Goal: Task Accomplishment & Management: Use online tool/utility

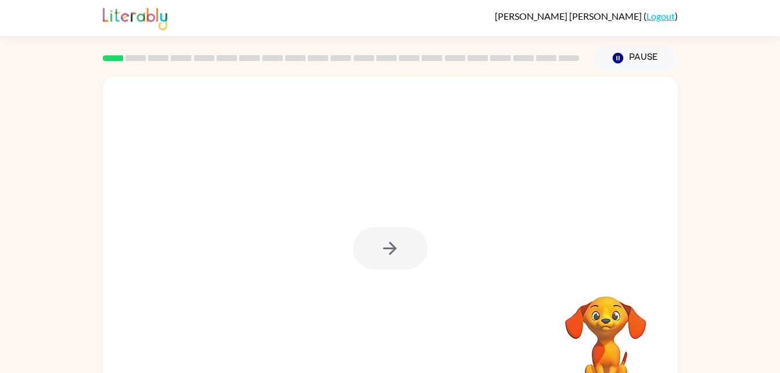
click at [516, 206] on div at bounding box center [390, 243] width 575 height 332
click at [406, 257] on button "button" at bounding box center [390, 248] width 74 height 42
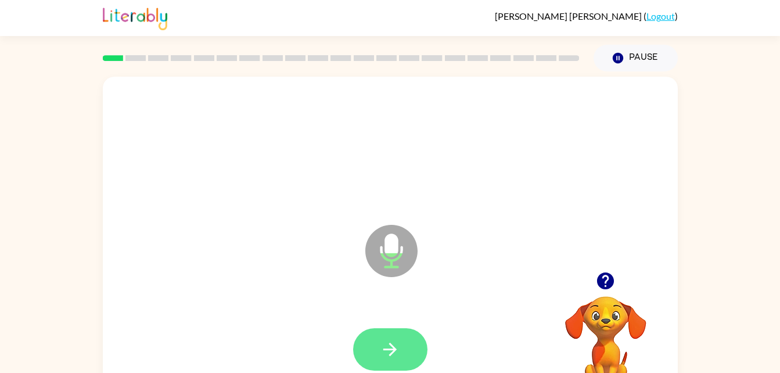
click at [374, 355] on button "button" at bounding box center [390, 349] width 74 height 42
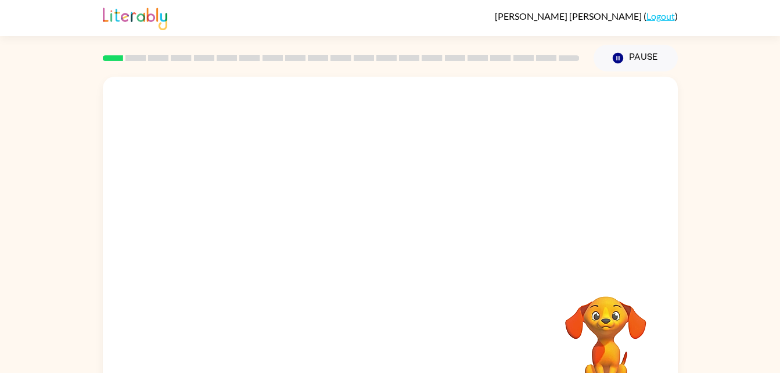
scroll to position [35, 0]
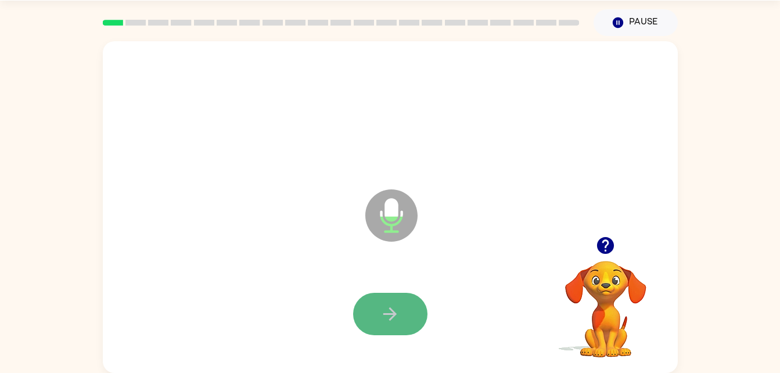
click at [386, 315] on icon "button" at bounding box center [390, 314] width 20 height 20
drag, startPoint x: 384, startPoint y: 292, endPoint x: 393, endPoint y: 301, distance: 12.3
click at [385, 321] on icon "button" at bounding box center [390, 314] width 20 height 20
click at [387, 320] on icon "button" at bounding box center [390, 314] width 20 height 20
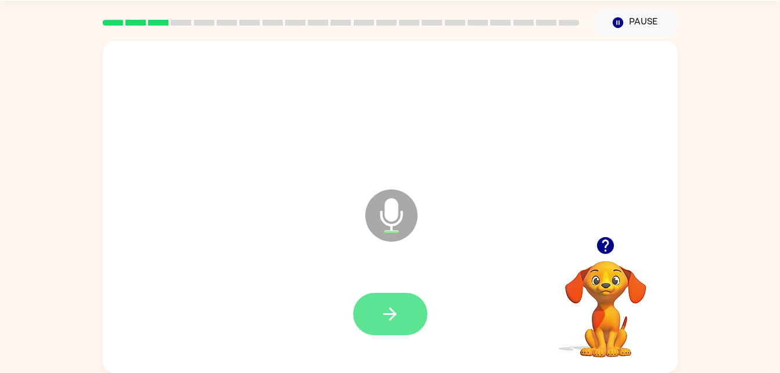
click at [387, 319] on icon "button" at bounding box center [390, 314] width 20 height 20
click at [386, 320] on icon "button" at bounding box center [390, 314] width 20 height 20
click at [384, 319] on icon "button" at bounding box center [390, 314] width 20 height 20
click at [389, 306] on icon "button" at bounding box center [390, 314] width 20 height 20
click at [399, 308] on icon "button" at bounding box center [390, 314] width 20 height 20
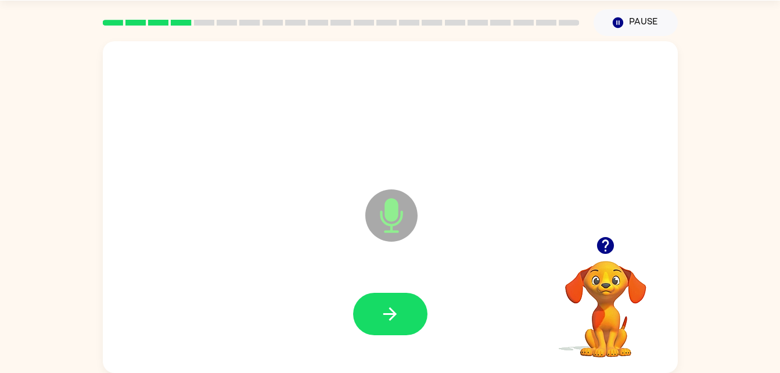
click at [400, 308] on icon "button" at bounding box center [390, 314] width 20 height 20
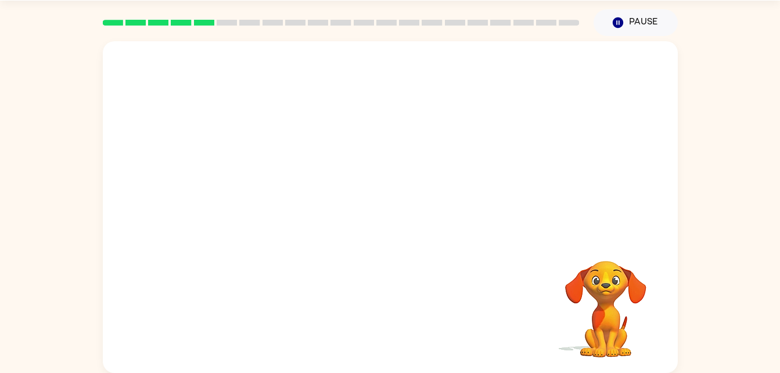
click at [700, 217] on div "Your browser must support playing .mp4 files to use Literably. Please try using…" at bounding box center [390, 204] width 780 height 337
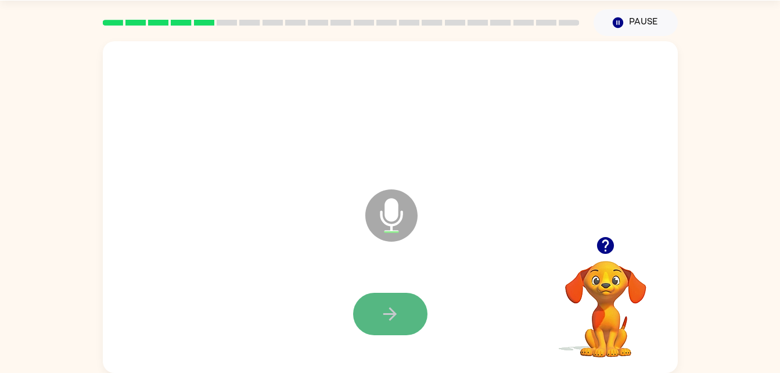
click at [390, 304] on icon "button" at bounding box center [390, 314] width 20 height 20
click at [390, 309] on icon "button" at bounding box center [389, 313] width 13 height 13
click at [397, 312] on icon "button" at bounding box center [390, 314] width 20 height 20
click at [394, 318] on icon "button" at bounding box center [390, 314] width 20 height 20
click at [395, 318] on icon "button" at bounding box center [390, 314] width 20 height 20
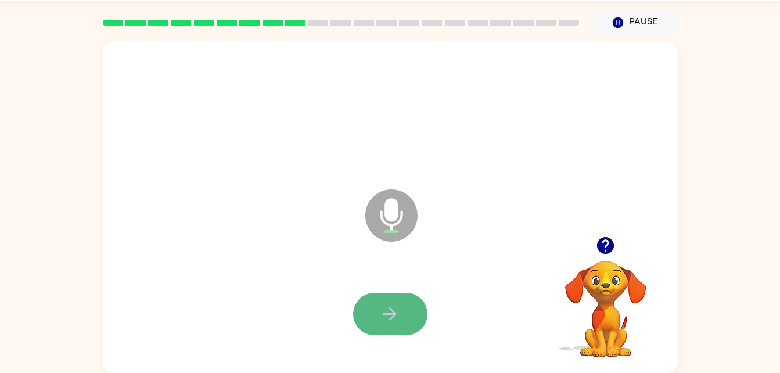
click at [400, 323] on icon "button" at bounding box center [390, 314] width 20 height 20
click at [400, 321] on button "button" at bounding box center [390, 314] width 74 height 42
click at [400, 323] on icon "button" at bounding box center [390, 314] width 20 height 20
click at [410, 329] on button "button" at bounding box center [390, 314] width 74 height 42
click at [402, 329] on button "button" at bounding box center [390, 314] width 74 height 42
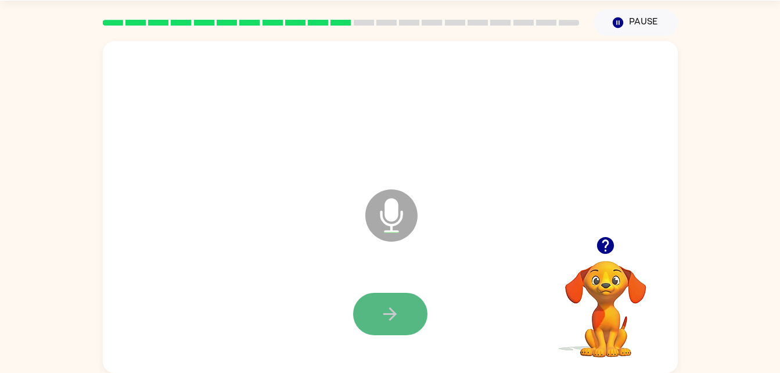
click at [408, 319] on button "button" at bounding box center [390, 314] width 74 height 42
click at [407, 322] on button "button" at bounding box center [390, 314] width 74 height 42
click at [407, 328] on button "button" at bounding box center [390, 314] width 74 height 42
click at [415, 321] on button "button" at bounding box center [390, 314] width 74 height 42
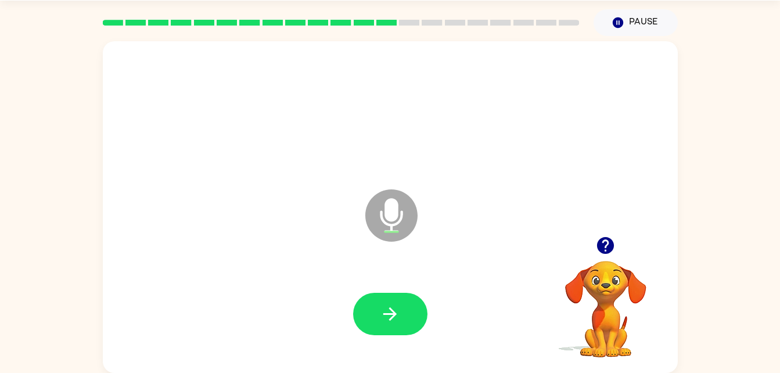
drag, startPoint x: 415, startPoint y: 318, endPoint x: 304, endPoint y: 251, distance: 129.5
click at [304, 251] on div "Microphone The Microphone is here when it is your turn to talk" at bounding box center [390, 207] width 575 height 332
click at [380, 301] on button "button" at bounding box center [390, 314] width 74 height 42
click at [598, 246] on icon "button" at bounding box center [605, 245] width 17 height 17
click at [705, 243] on div "Microphone The Microphone is here when it is your turn to talk Your browser mus…" at bounding box center [390, 204] width 780 height 337
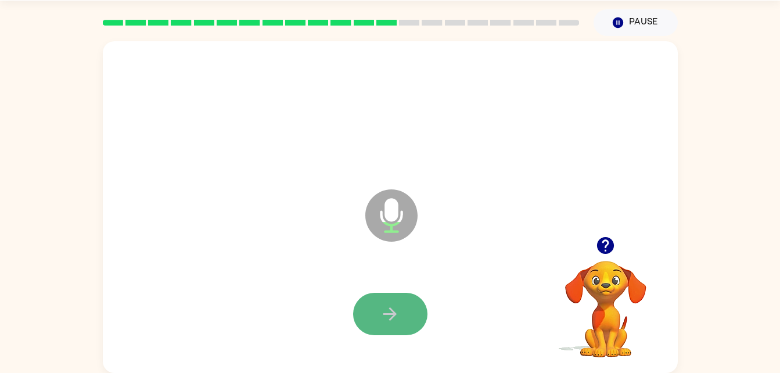
drag, startPoint x: 705, startPoint y: 243, endPoint x: 411, endPoint y: 307, distance: 301.2
click at [411, 307] on button "button" at bounding box center [390, 314] width 74 height 42
click at [412, 308] on button "button" at bounding box center [390, 314] width 74 height 42
click at [419, 314] on button "button" at bounding box center [390, 314] width 74 height 42
click at [417, 317] on button "button" at bounding box center [390, 314] width 74 height 42
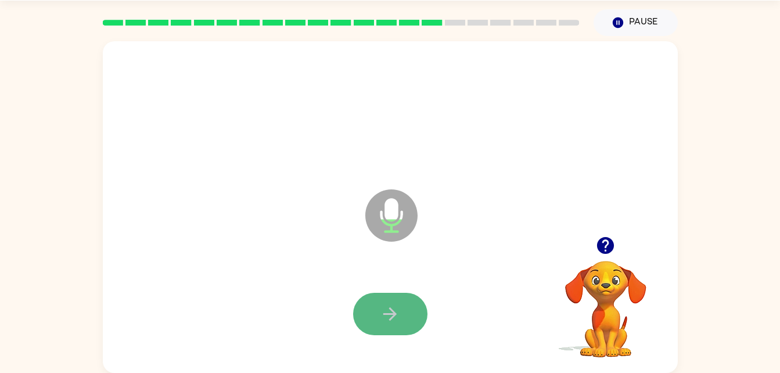
click at [406, 316] on button "button" at bounding box center [390, 314] width 74 height 42
click at [383, 312] on icon "button" at bounding box center [390, 314] width 20 height 20
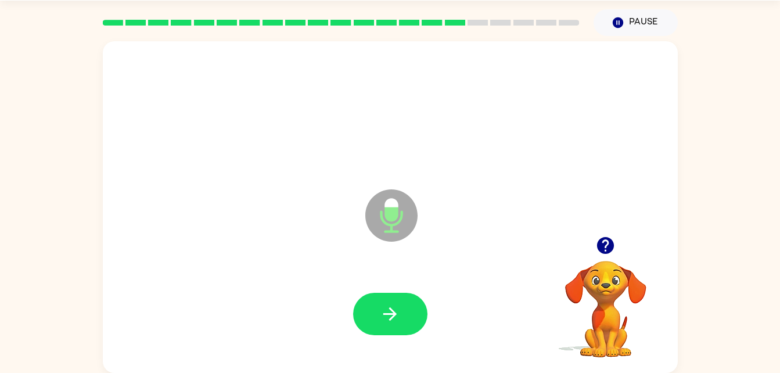
click at [383, 310] on icon "button" at bounding box center [390, 314] width 20 height 20
click at [602, 244] on icon "button" at bounding box center [605, 245] width 17 height 17
click at [389, 310] on icon "button" at bounding box center [390, 314] width 20 height 20
click at [605, 247] on icon "button" at bounding box center [605, 245] width 20 height 20
click at [610, 243] on icon "button" at bounding box center [605, 245] width 17 height 17
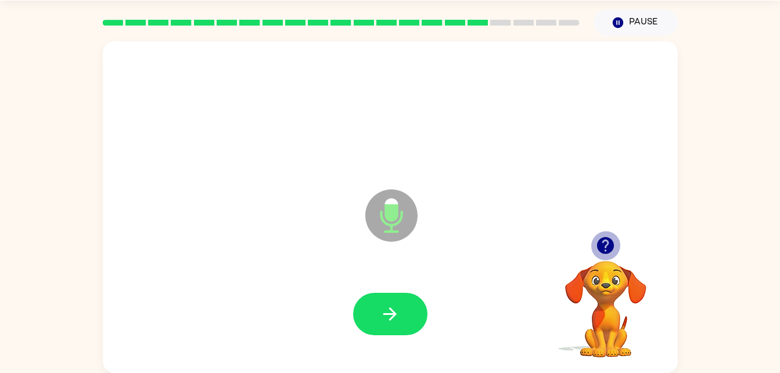
click at [610, 243] on icon "button" at bounding box center [605, 245] width 17 height 17
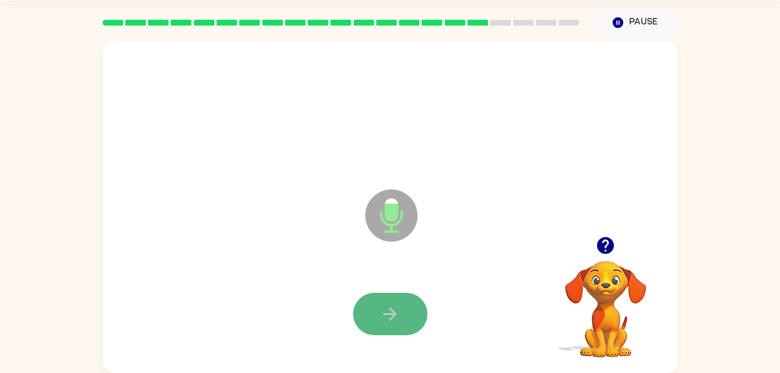
click at [409, 307] on button "button" at bounding box center [390, 314] width 74 height 42
click at [379, 322] on button "button" at bounding box center [390, 314] width 74 height 42
click at [388, 307] on icon "button" at bounding box center [390, 314] width 20 height 20
click at [391, 316] on icon "button" at bounding box center [390, 314] width 20 height 20
click at [392, 306] on icon "button" at bounding box center [390, 314] width 20 height 20
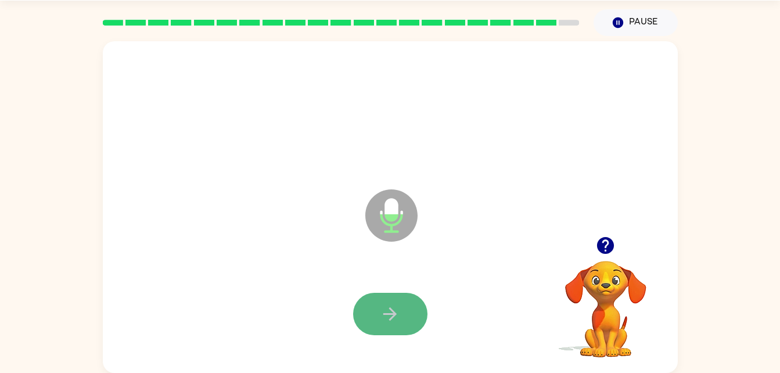
click at [372, 311] on button "button" at bounding box center [390, 314] width 74 height 42
click at [379, 315] on button "button" at bounding box center [390, 314] width 74 height 42
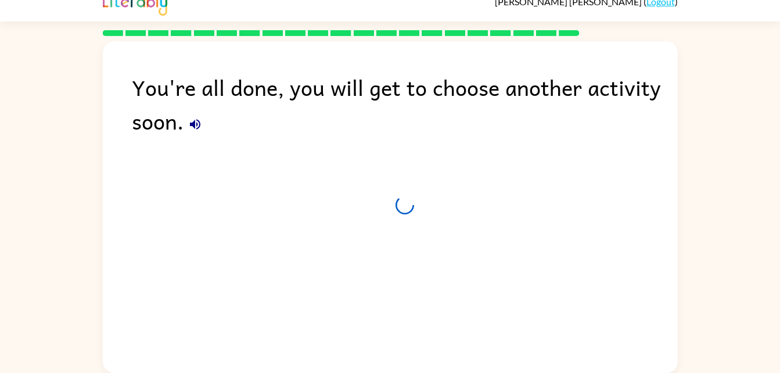
scroll to position [15, 0]
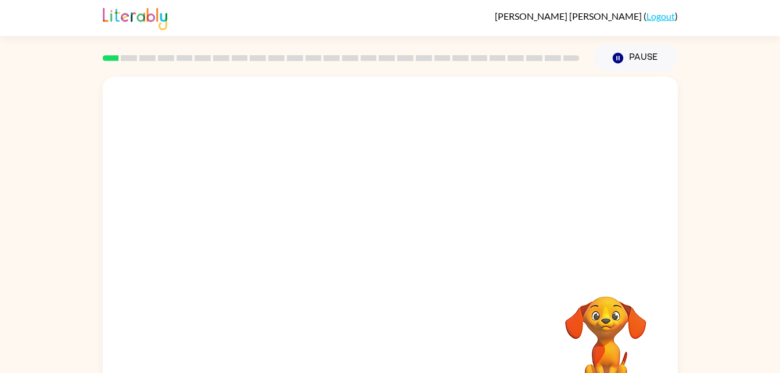
scroll to position [35, 0]
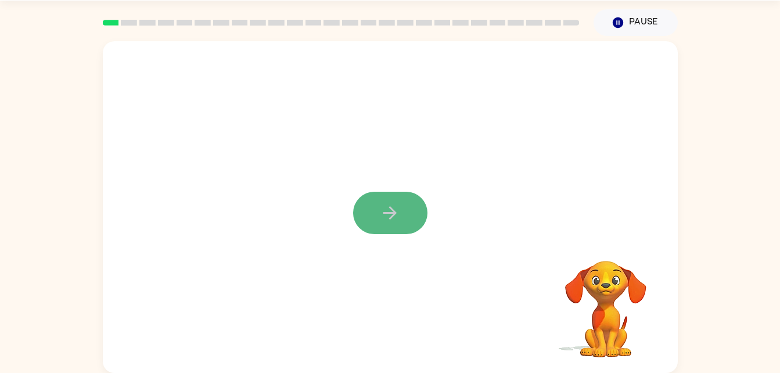
click at [402, 215] on button "button" at bounding box center [390, 213] width 74 height 42
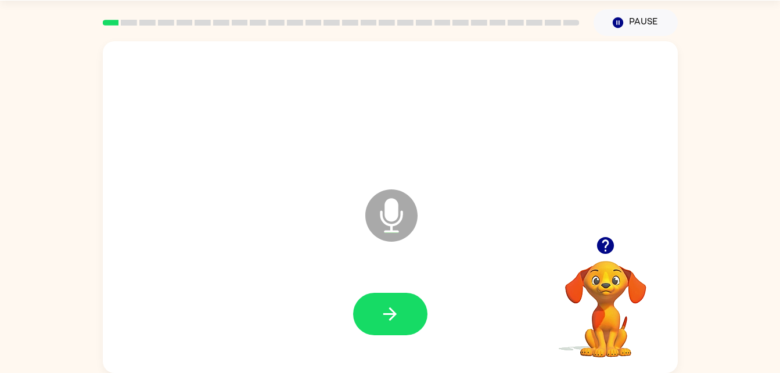
click at [381, 291] on div at bounding box center [390, 314] width 552 height 95
click at [380, 308] on icon "button" at bounding box center [390, 314] width 20 height 20
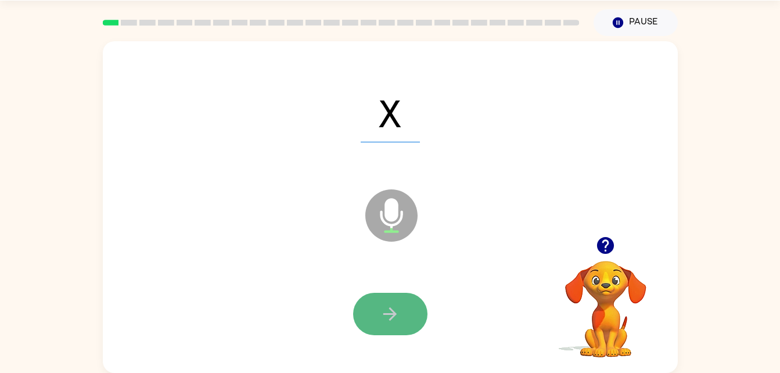
click at [398, 301] on button "button" at bounding box center [390, 314] width 74 height 42
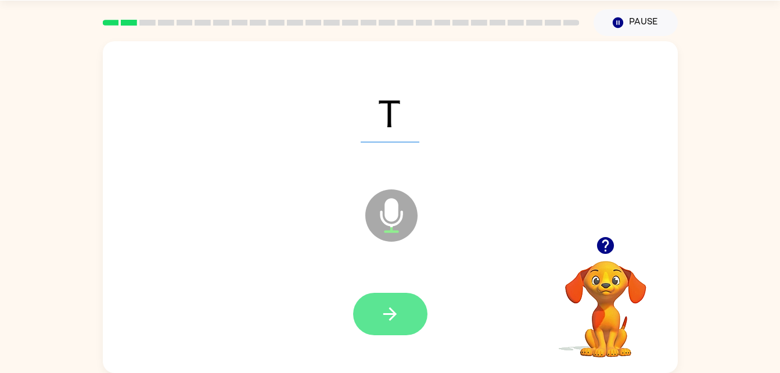
click at [398, 303] on button "button" at bounding box center [390, 314] width 74 height 42
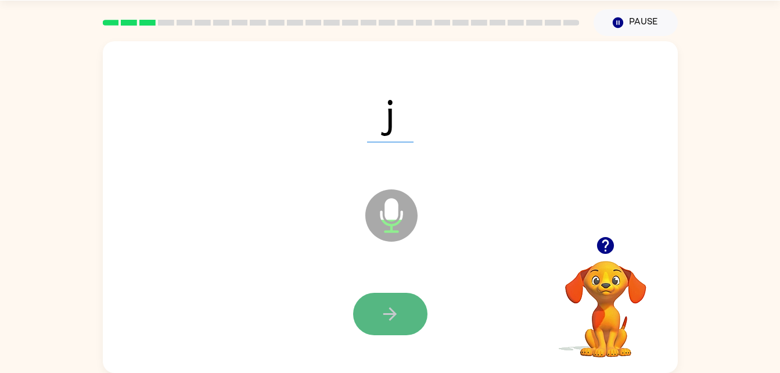
click at [390, 316] on icon "button" at bounding box center [390, 314] width 20 height 20
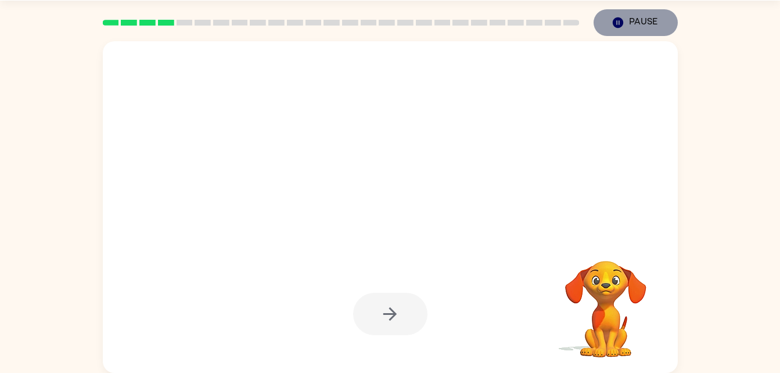
click at [621, 28] on icon "Pause" at bounding box center [618, 22] width 13 height 13
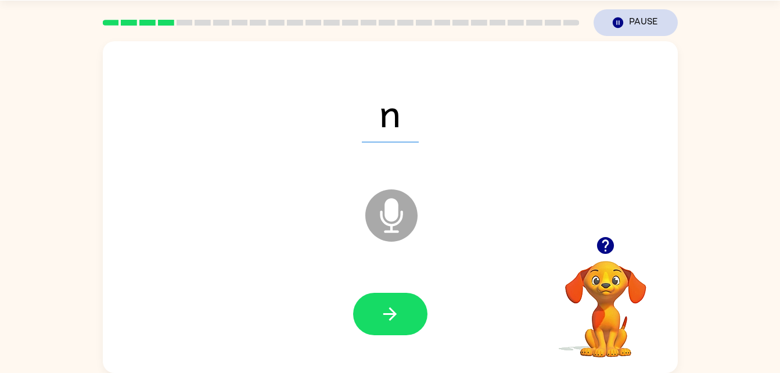
scroll to position [0, 0]
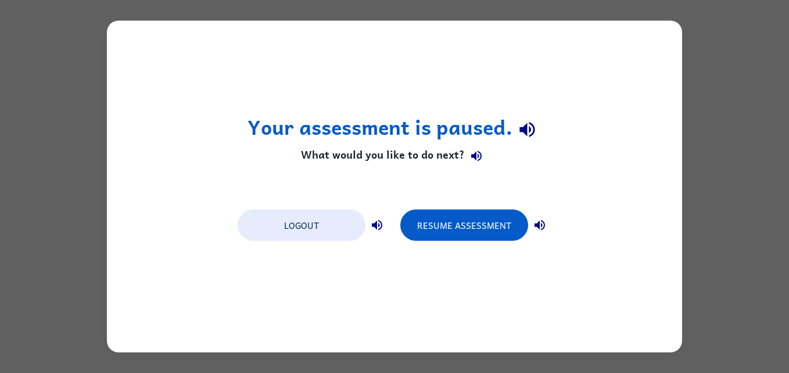
click at [757, 131] on div "Your assessment is paused. What would you like to do next? Logout Resume Assess…" at bounding box center [394, 186] width 789 height 373
click at [722, 146] on div "Your assessment is paused. What would you like to do next? Logout Resume Assess…" at bounding box center [394, 186] width 789 height 373
drag, startPoint x: 509, startPoint y: 228, endPoint x: 714, endPoint y: 290, distance: 214.8
click at [714, 290] on div "Your assessment is paused. What would you like to do next? Logout Resume Assess…" at bounding box center [394, 186] width 789 height 373
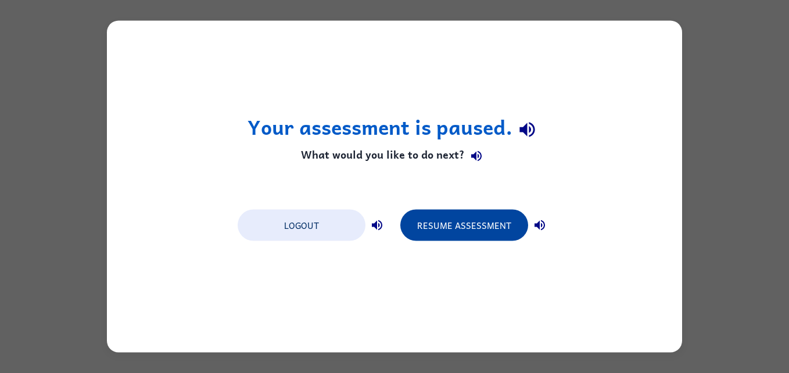
click at [439, 227] on button "Resume Assessment" at bounding box center [464, 225] width 128 height 31
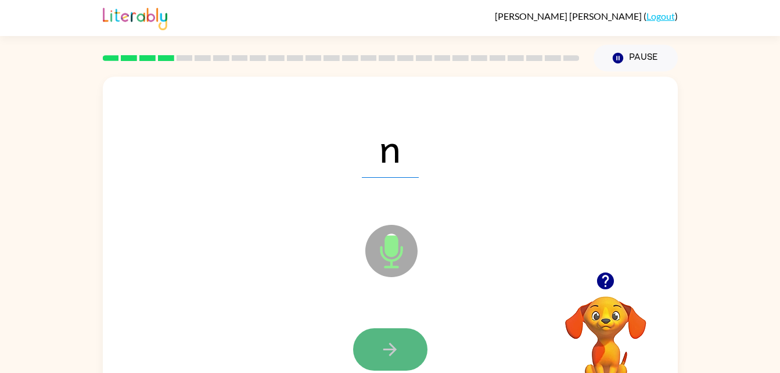
click at [390, 341] on icon "button" at bounding box center [390, 349] width 20 height 20
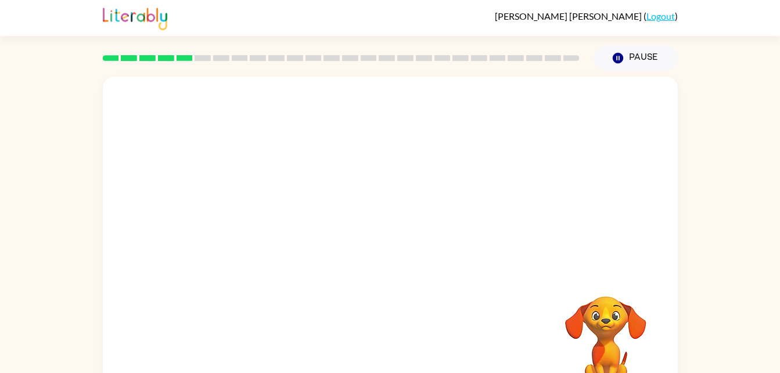
scroll to position [35, 0]
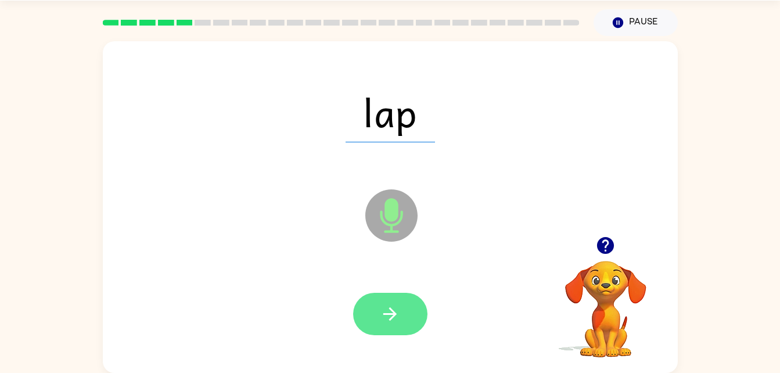
click at [398, 314] on icon "button" at bounding box center [390, 314] width 20 height 20
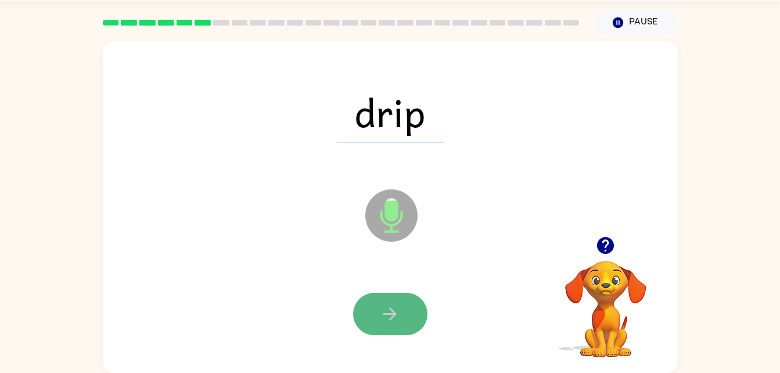
click at [389, 318] on icon "button" at bounding box center [390, 314] width 20 height 20
click at [380, 311] on icon "button" at bounding box center [390, 314] width 20 height 20
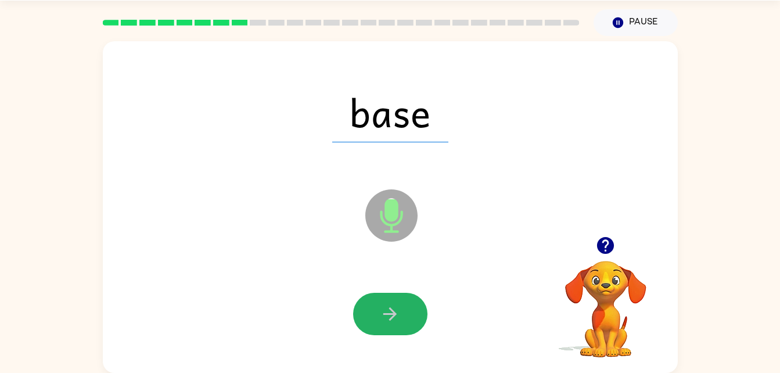
click at [381, 310] on icon "button" at bounding box center [390, 314] width 20 height 20
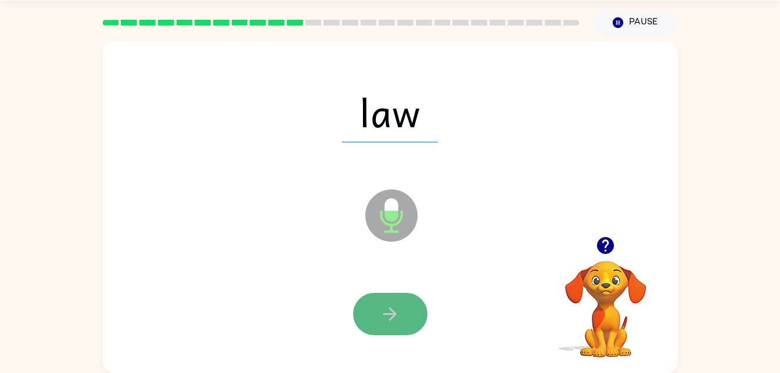
click at [380, 316] on icon "button" at bounding box center [390, 314] width 20 height 20
click at [382, 310] on icon "button" at bounding box center [390, 314] width 20 height 20
click at [387, 313] on icon "button" at bounding box center [389, 313] width 13 height 13
click at [381, 321] on icon "button" at bounding box center [390, 314] width 20 height 20
click at [387, 315] on icon "button" at bounding box center [390, 314] width 20 height 20
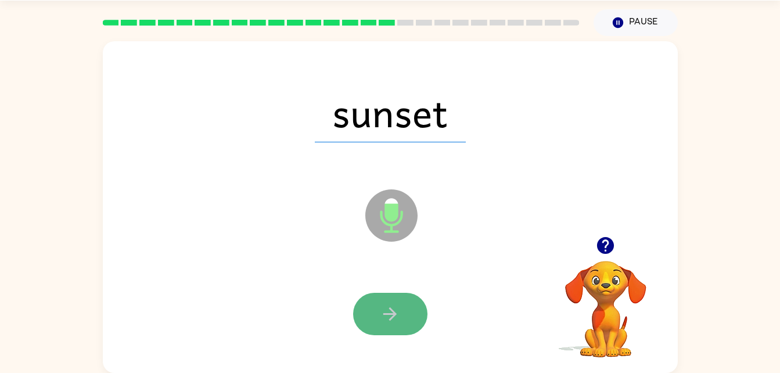
click at [389, 317] on icon "button" at bounding box center [390, 314] width 20 height 20
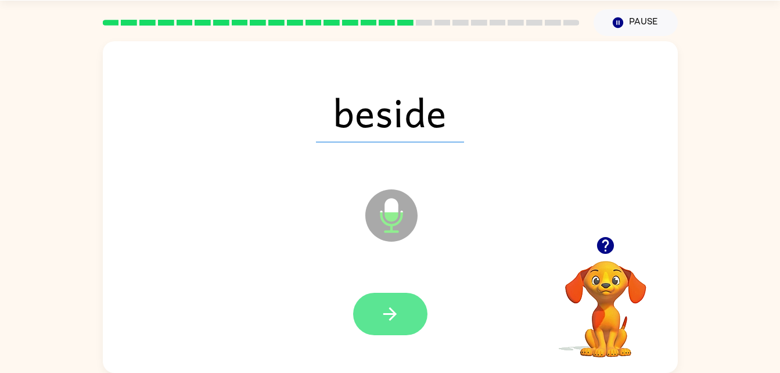
click at [391, 319] on icon "button" at bounding box center [389, 313] width 13 height 13
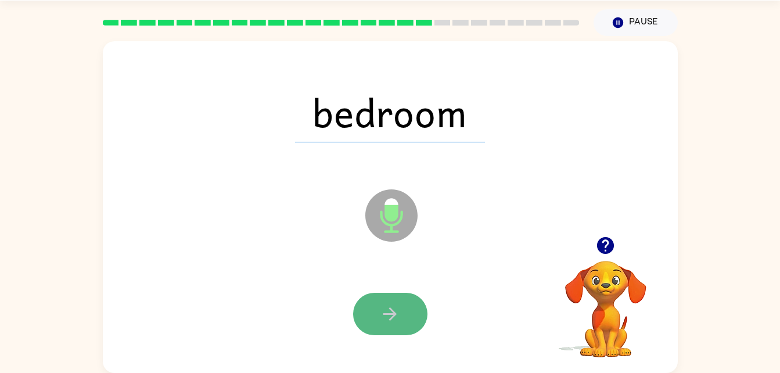
click at [389, 320] on icon "button" at bounding box center [390, 314] width 20 height 20
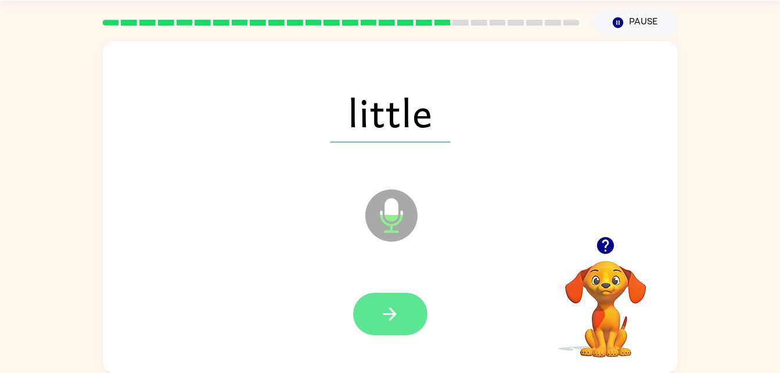
click at [398, 313] on icon "button" at bounding box center [390, 314] width 20 height 20
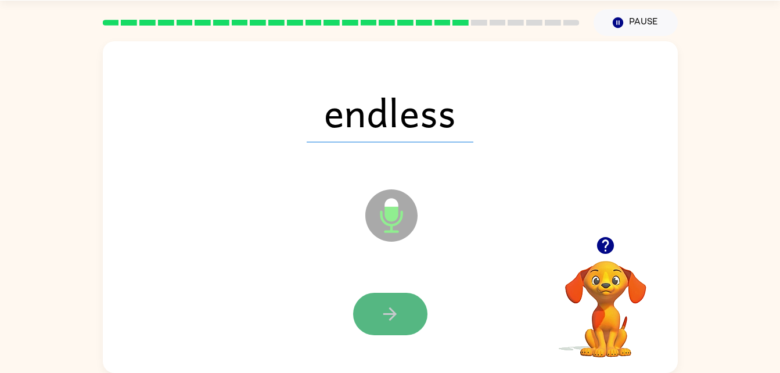
click at [377, 308] on button "button" at bounding box center [390, 314] width 74 height 42
click at [400, 318] on icon "button" at bounding box center [390, 314] width 20 height 20
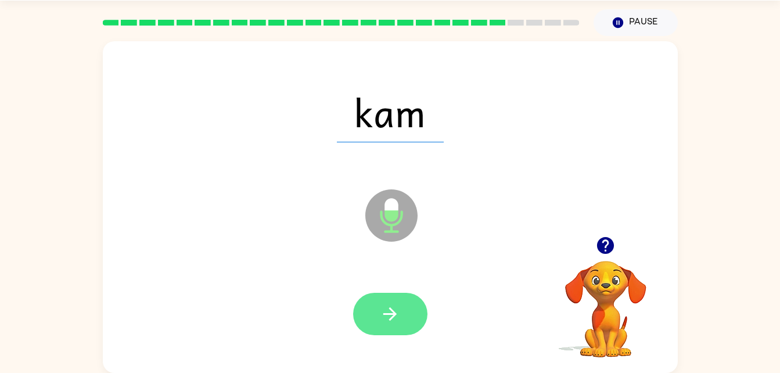
click at [379, 310] on button "button" at bounding box center [390, 314] width 74 height 42
click at [402, 300] on button "button" at bounding box center [390, 314] width 74 height 42
click at [391, 300] on button "button" at bounding box center [390, 314] width 74 height 42
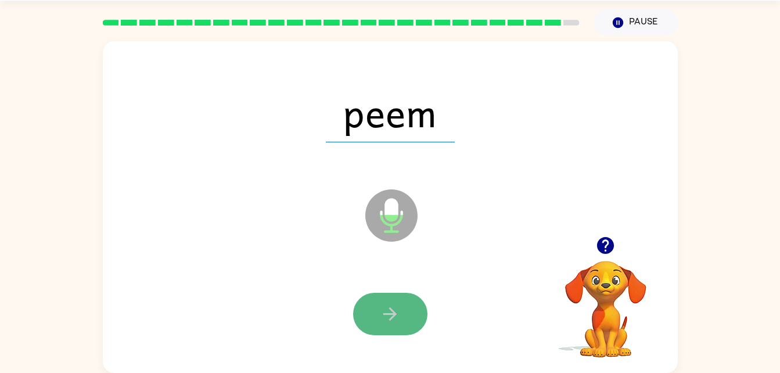
click at [381, 303] on button "button" at bounding box center [390, 314] width 74 height 42
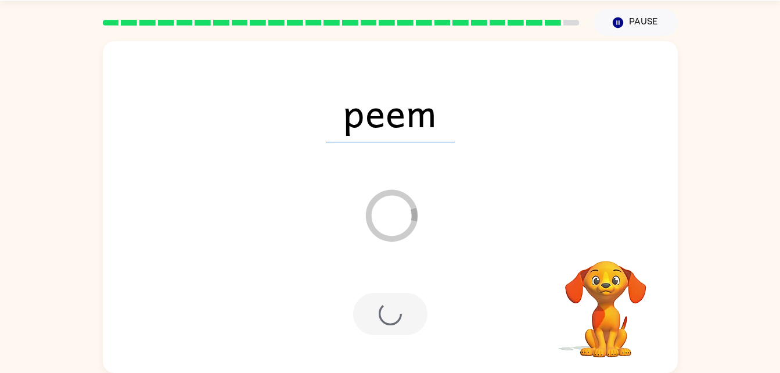
scroll to position [15, 0]
